Goal: Information Seeking & Learning: Learn about a topic

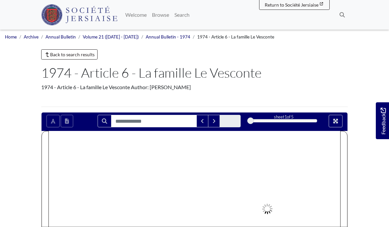
scroll to position [140, 205]
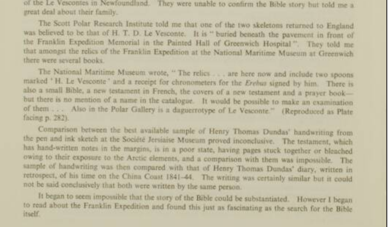
scroll to position [102, 0]
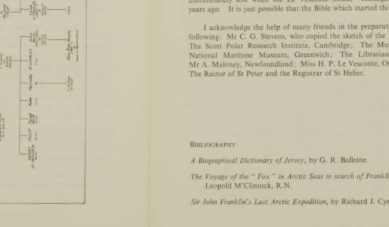
scroll to position [111, 0]
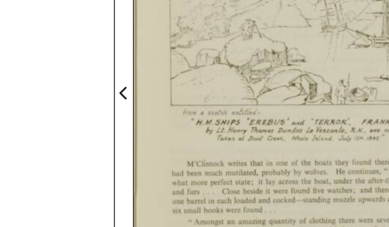
click at [45, 125] on icon "Previous Page" at bounding box center [44, 127] width 3 height 5
click at [46, 125] on icon "Previous Page" at bounding box center [44, 127] width 3 height 5
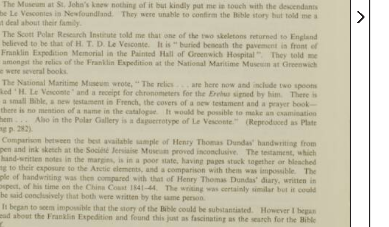
click at [342, 125] on icon "Next Page" at bounding box center [343, 127] width 3 height 5
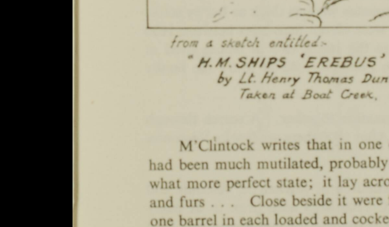
click at [114, 18] on img at bounding box center [194, 113] width 161 height 227
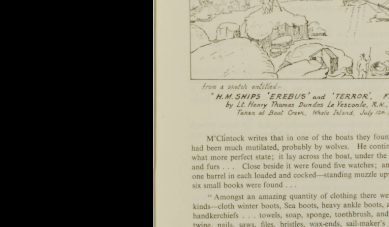
click at [114, 83] on img at bounding box center [194, 113] width 161 height 227
click at [138, 71] on img at bounding box center [194, 113] width 161 height 227
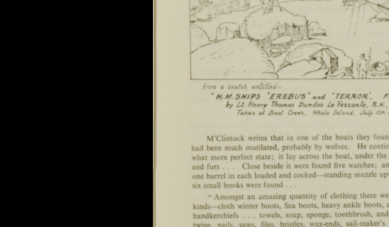
click at [40, 34] on div at bounding box center [194, 113] width 389 height 227
click at [43, 33] on div at bounding box center [194, 113] width 389 height 227
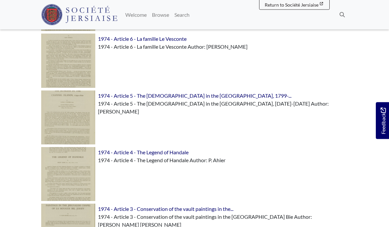
scroll to position [272, 0]
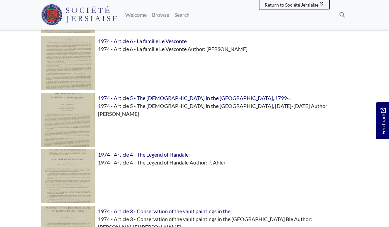
click at [154, 42] on span "1974 - Article 6 - La famille Le Vesconte" at bounding box center [142, 41] width 89 height 6
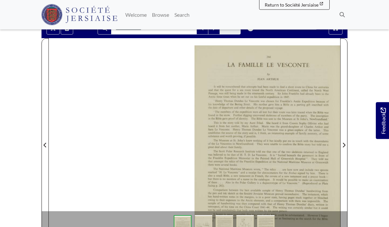
scroll to position [93, 0]
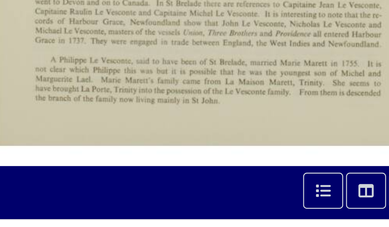
scroll to position [143, 0]
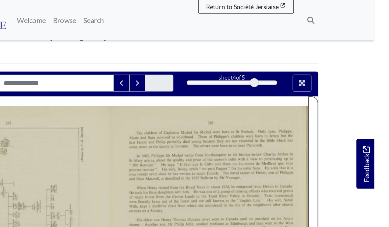
scroll to position [57, 0]
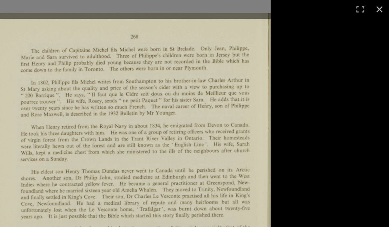
click at [181, 82] on img at bounding box center [194, 148] width 209 height 296
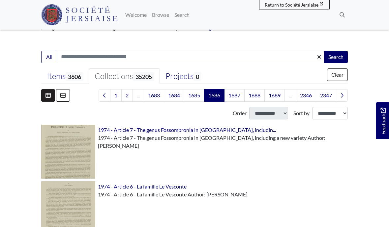
scroll to position [131, 0]
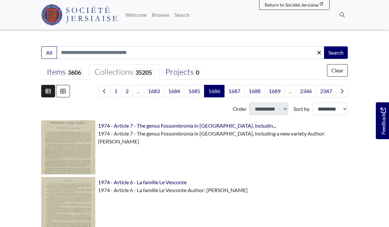
click at [169, 182] on span "1974 - Article 6 - La famille Le Vesconte" at bounding box center [142, 182] width 89 height 6
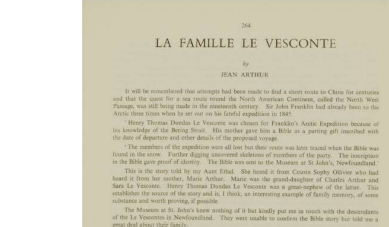
scroll to position [27, 0]
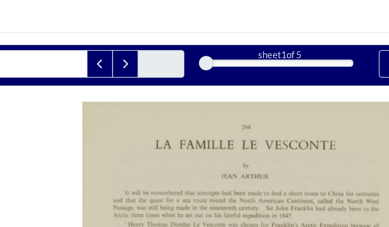
click at [136, 23] on main "Back to search results 1974 - Article 6 - La famille Le Vesconte 1974 - Article…" at bounding box center [194, 188] width 316 height 331
click at [129, 23] on main "Back to search results 1974 - Article 6 - La famille Le Vesconte 1974 - Article…" at bounding box center [194, 188] width 316 height 331
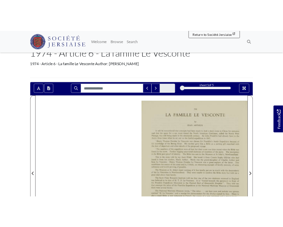
scroll to position [61, 0]
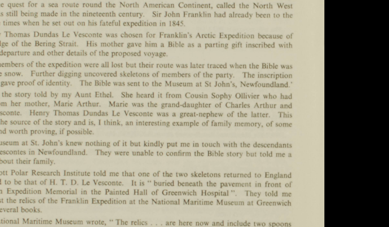
click at [110, 82] on img at bounding box center [194, 148] width 210 height 297
